Goal: Task Accomplishment & Management: Complete application form

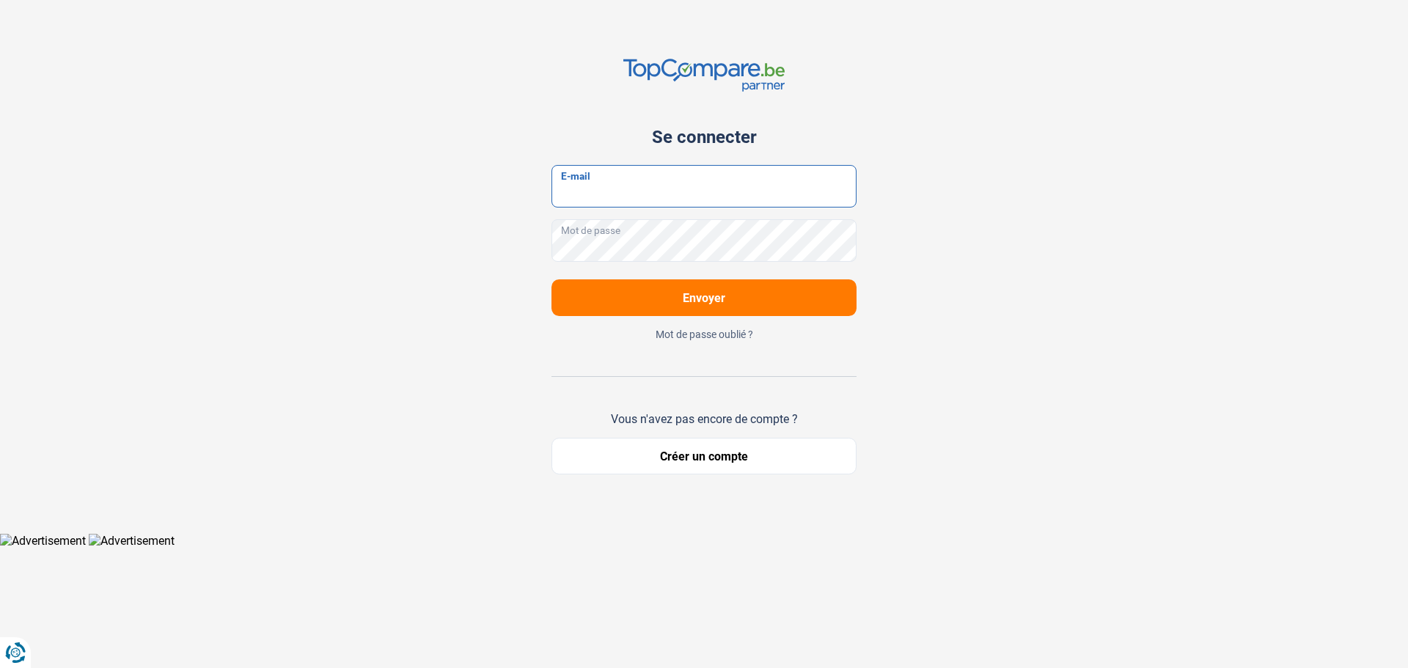
click at [593, 180] on input "E-mail" at bounding box center [703, 186] width 305 height 43
type input "[EMAIL_ADDRESS][DOMAIN_NAME]"
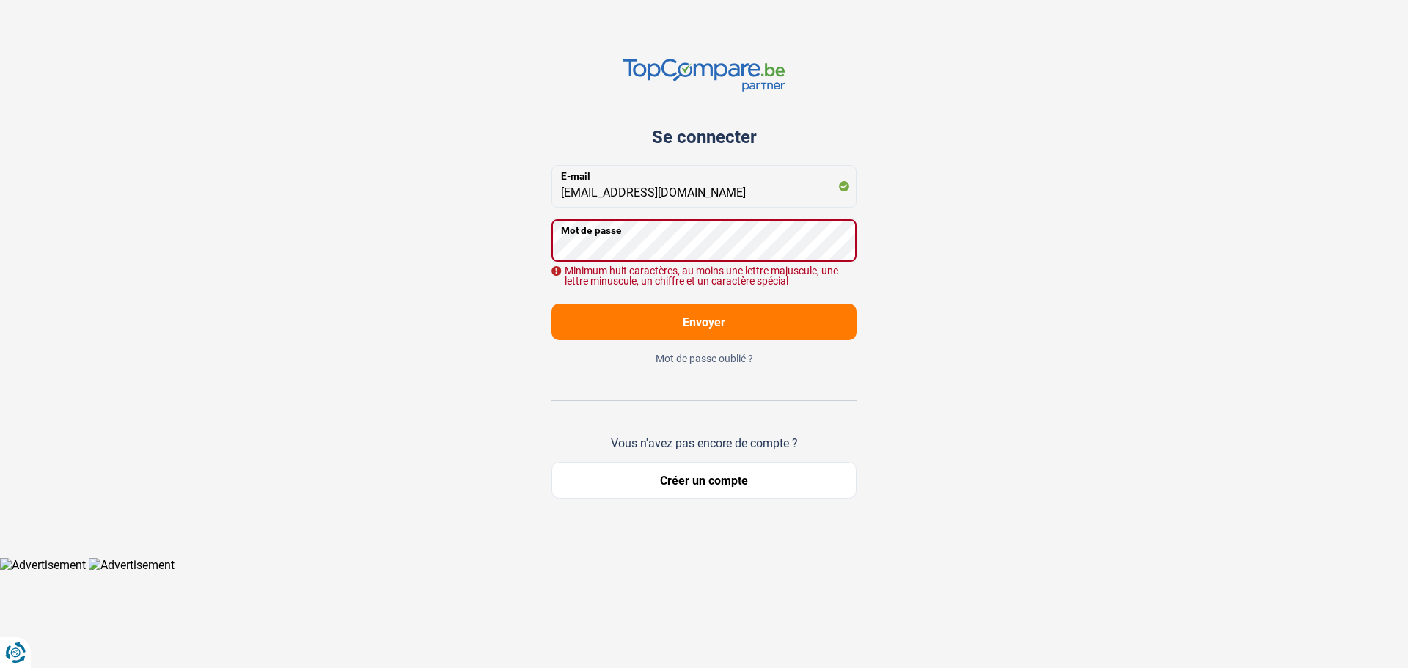
click at [572, 303] on form "[EMAIL_ADDRESS][DOMAIN_NAME] E-mail Mot de passe Minimum huit caractères, au mo…" at bounding box center [703, 252] width 305 height 175
click at [518, 251] on div "Se connecter [EMAIL_ADDRESS][DOMAIN_NAME] E-mail Mot de passe Minimum huit cara…" at bounding box center [704, 278] width 968 height 557
click at [551, 304] on button "Envoyer" at bounding box center [703, 322] width 305 height 37
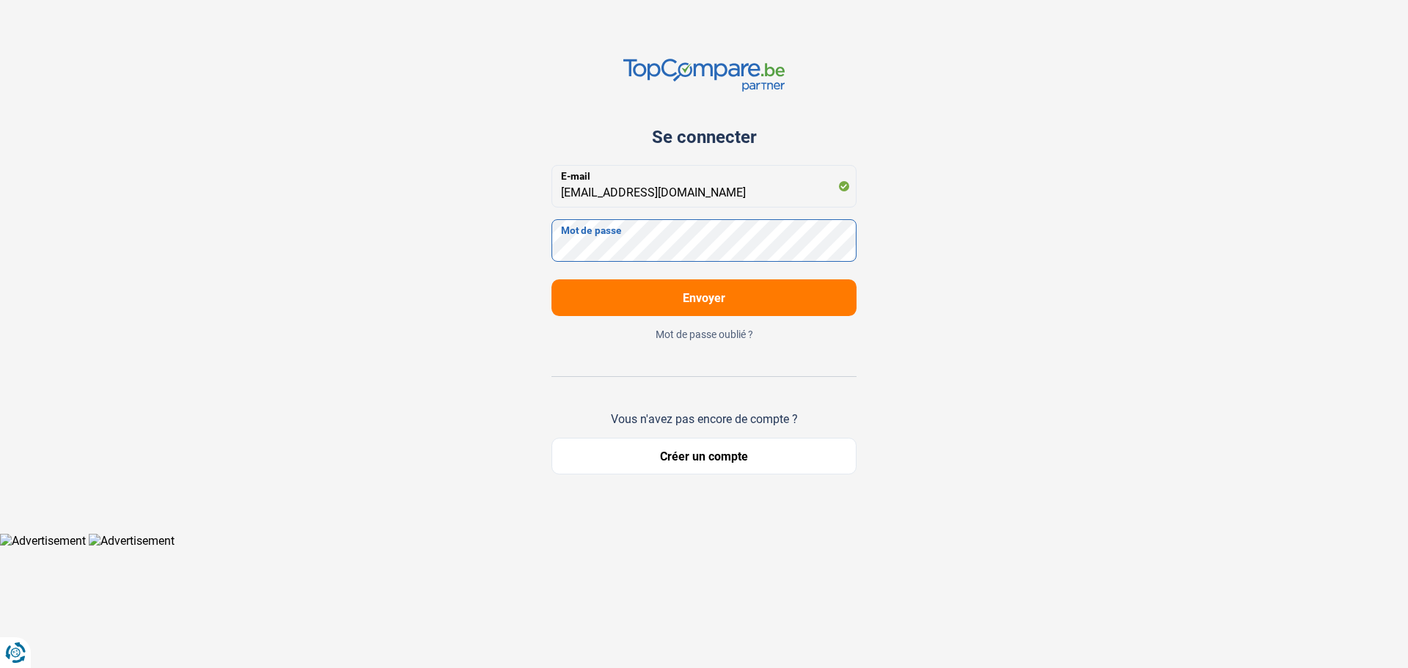
click at [551, 279] on button "Envoyer" at bounding box center [703, 297] width 305 height 37
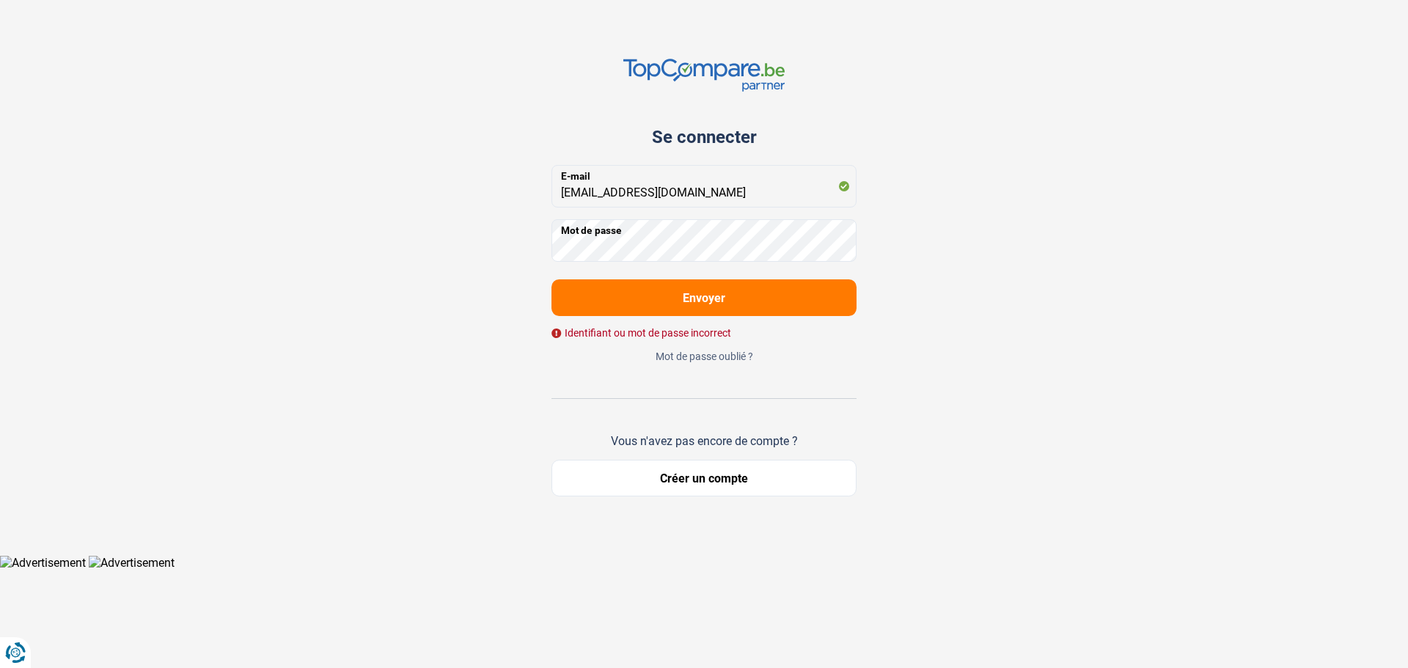
click at [671, 361] on button "Mot de passe oublié ?" at bounding box center [703, 356] width 305 height 13
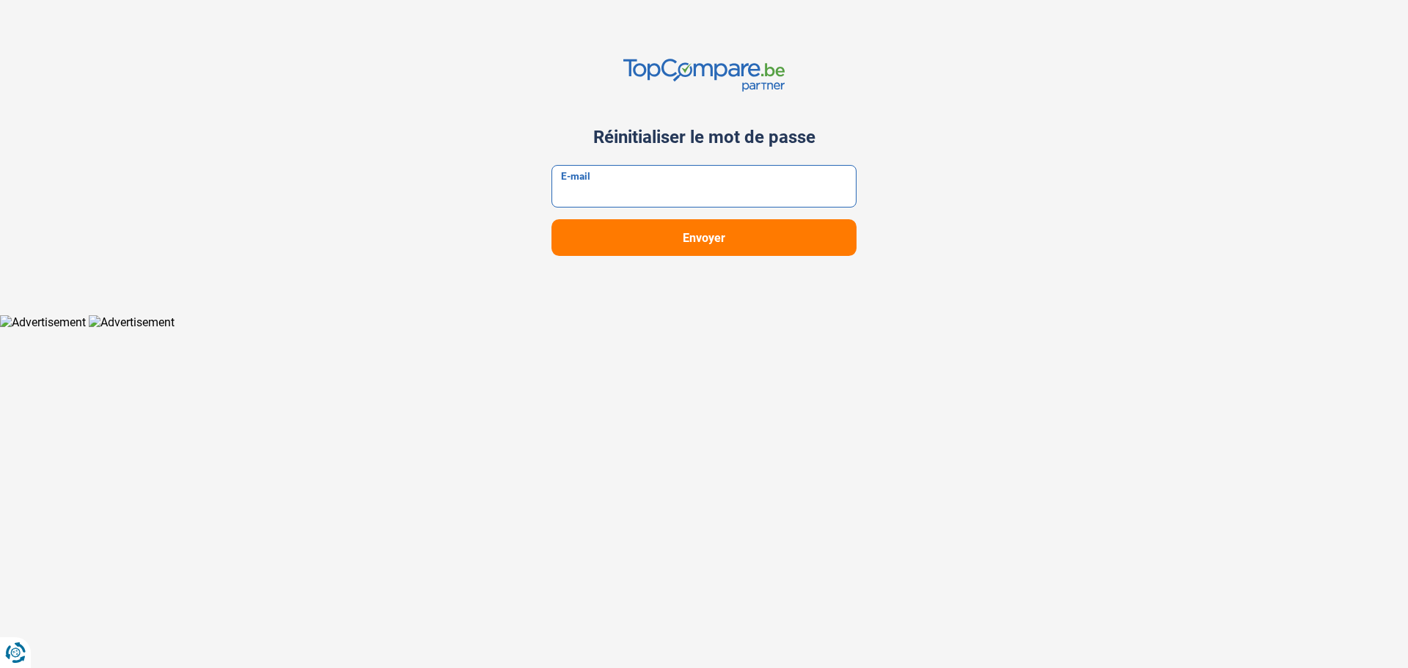
click at [578, 179] on input "E-mail" at bounding box center [703, 186] width 305 height 43
type input "[EMAIL_ADDRESS][DOMAIN_NAME]"
click at [661, 247] on button "Envoyer" at bounding box center [703, 237] width 305 height 37
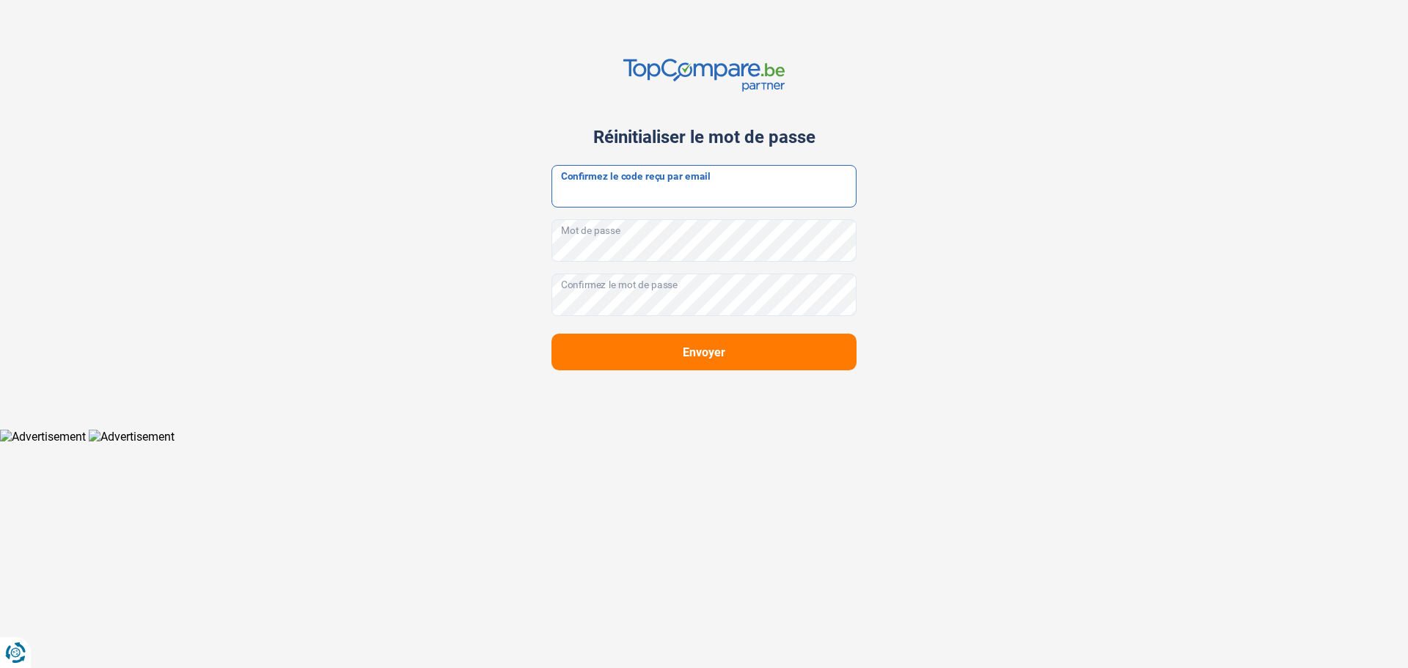
click at [584, 192] on input "Confirmez le code reçu par email" at bounding box center [703, 186] width 305 height 43
paste input "894068"
type input "894068"
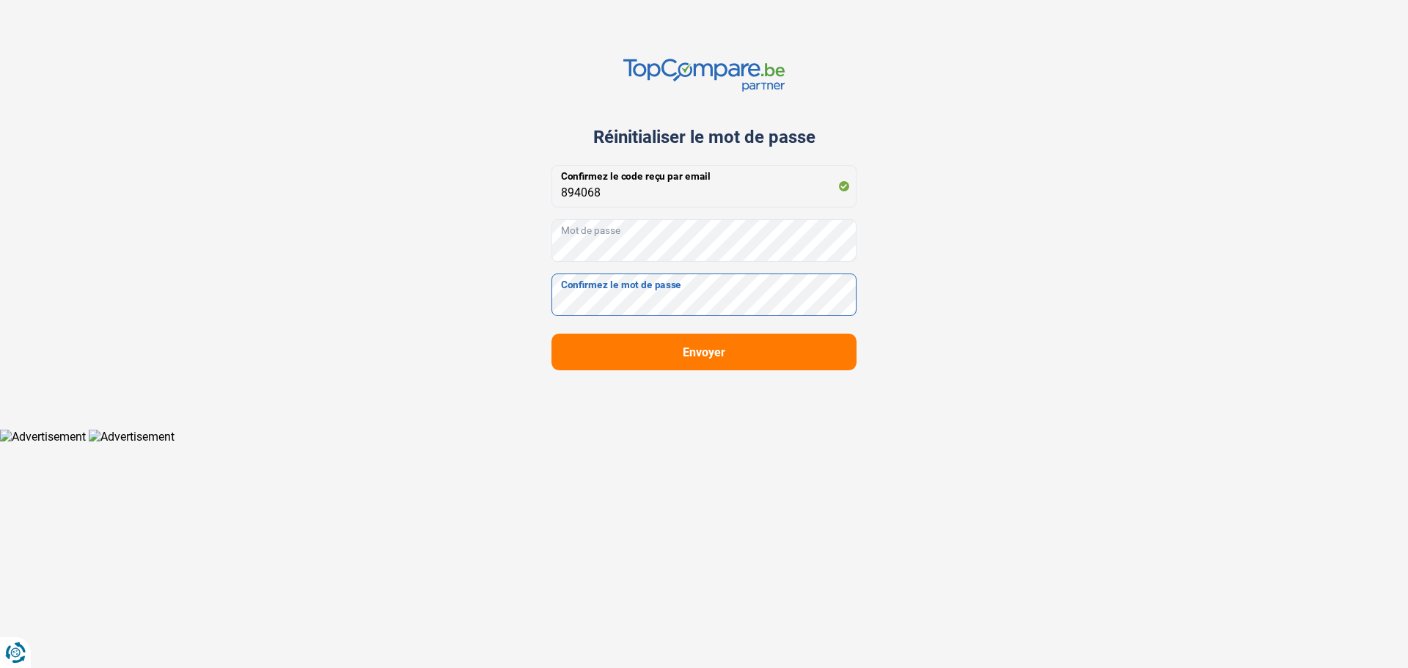
click at [595, 297] on form "894068 Confirmez le code reçu par email Mot de passe Confirmez le mot de passe …" at bounding box center [703, 267] width 305 height 205
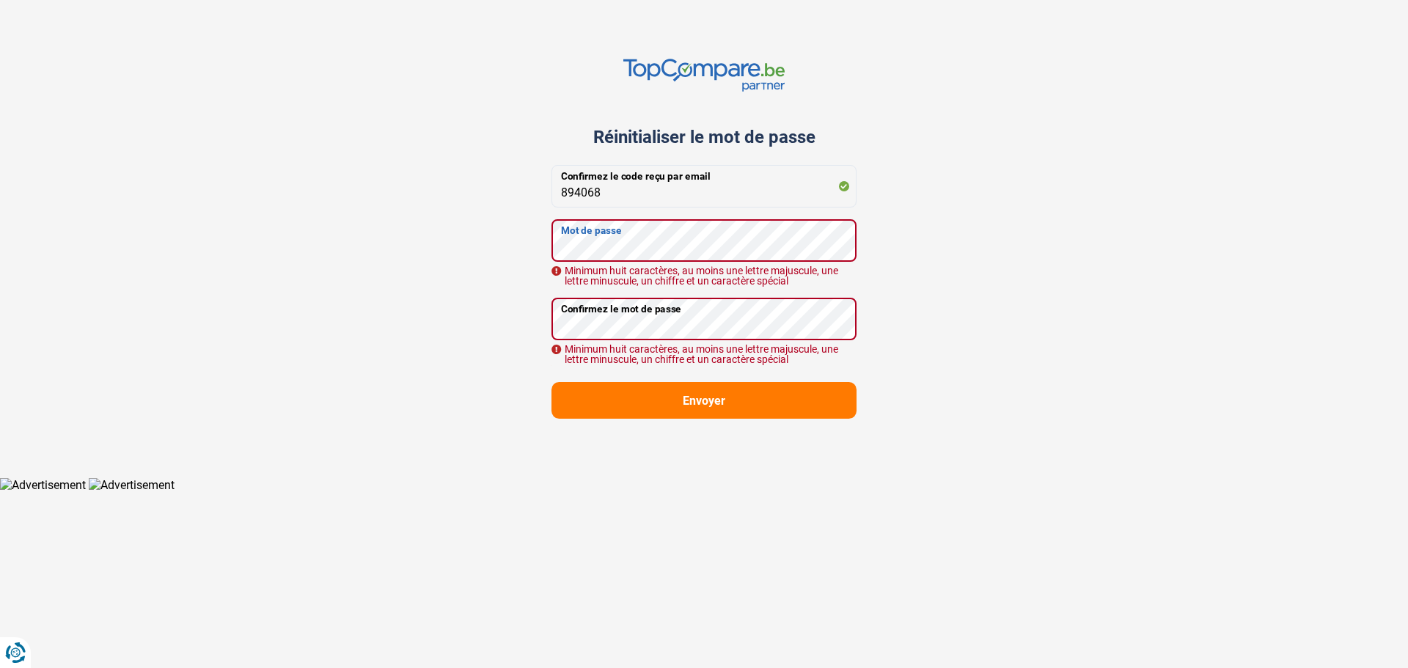
click at [515, 243] on div "Réinitialiser le mot de passe [SECURITY_DATA] Confirmez le code reçu par email …" at bounding box center [704, 238] width 968 height 477
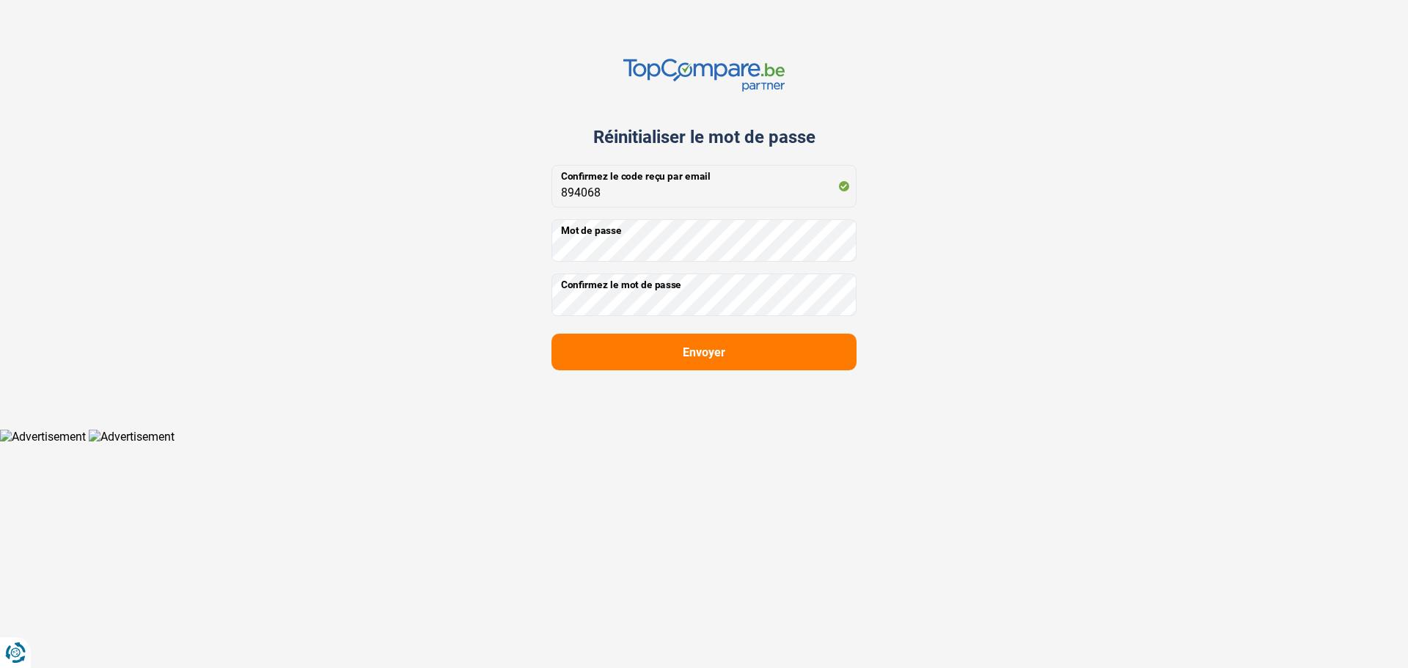
click at [606, 353] on button "Envoyer" at bounding box center [703, 352] width 305 height 37
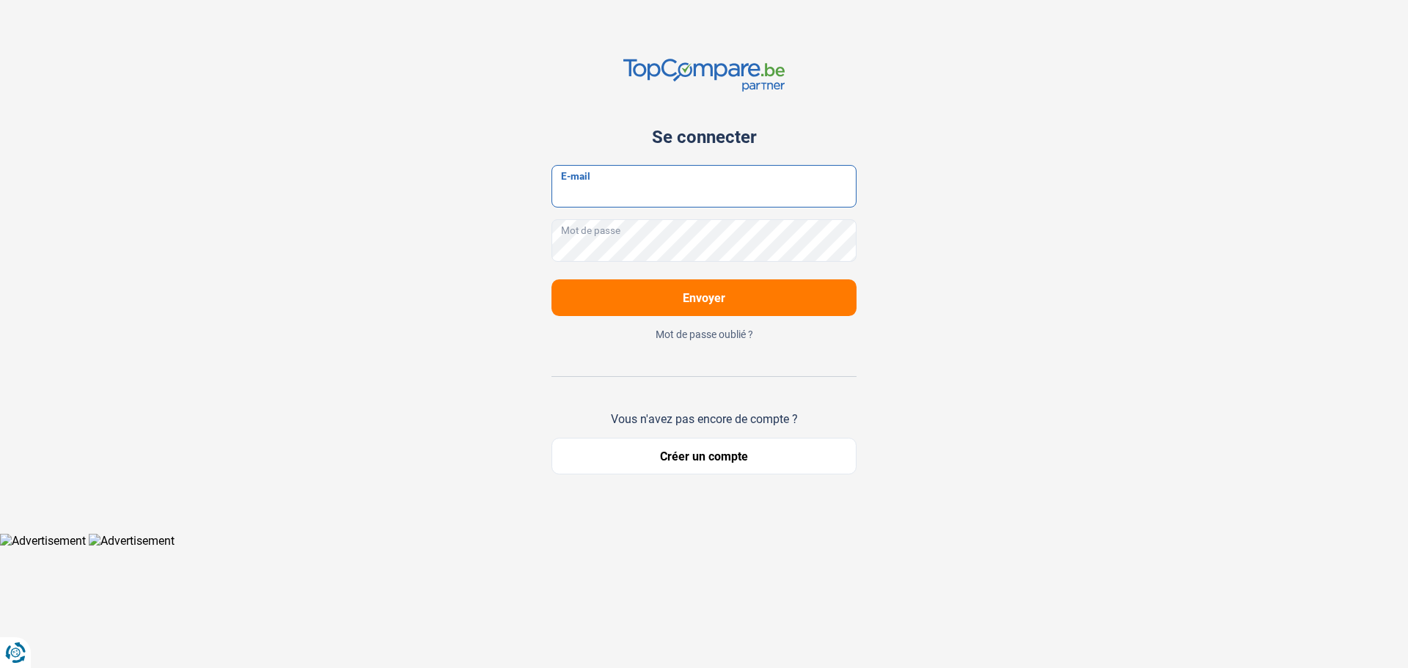
click at [586, 187] on input "E-mail" at bounding box center [703, 186] width 305 height 43
type input "[EMAIL_ADDRESS][DOMAIN_NAME]"
click at [606, 304] on button "Envoyer" at bounding box center [703, 297] width 305 height 37
